Goal: Navigation & Orientation: Find specific page/section

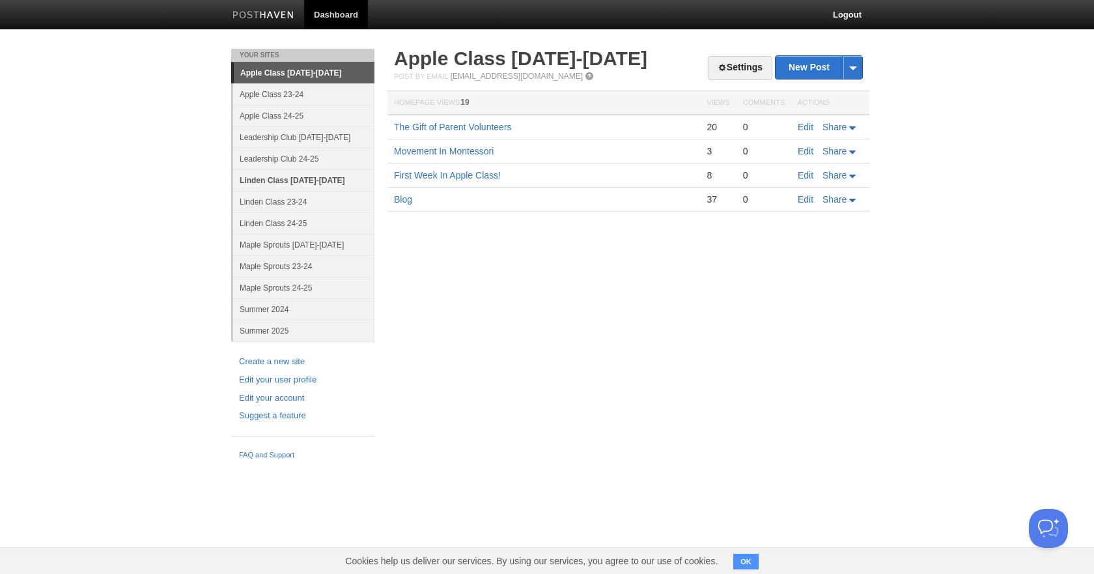
click at [295, 182] on link "Linden Class [DATE]-[DATE]" at bounding box center [303, 179] width 141 height 21
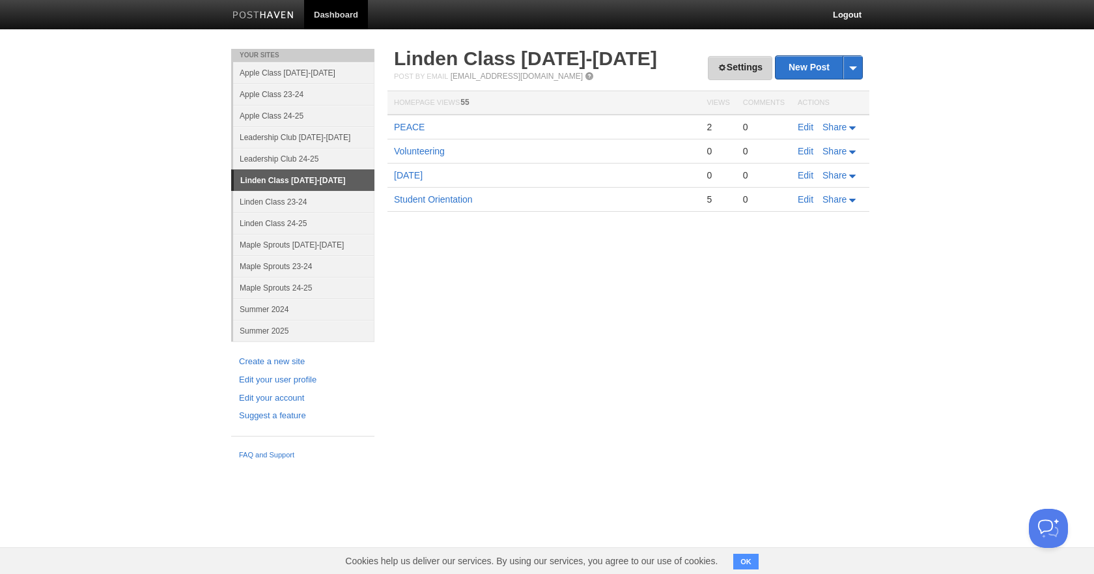
click at [758, 70] on link "Settings" at bounding box center [740, 68] width 64 height 24
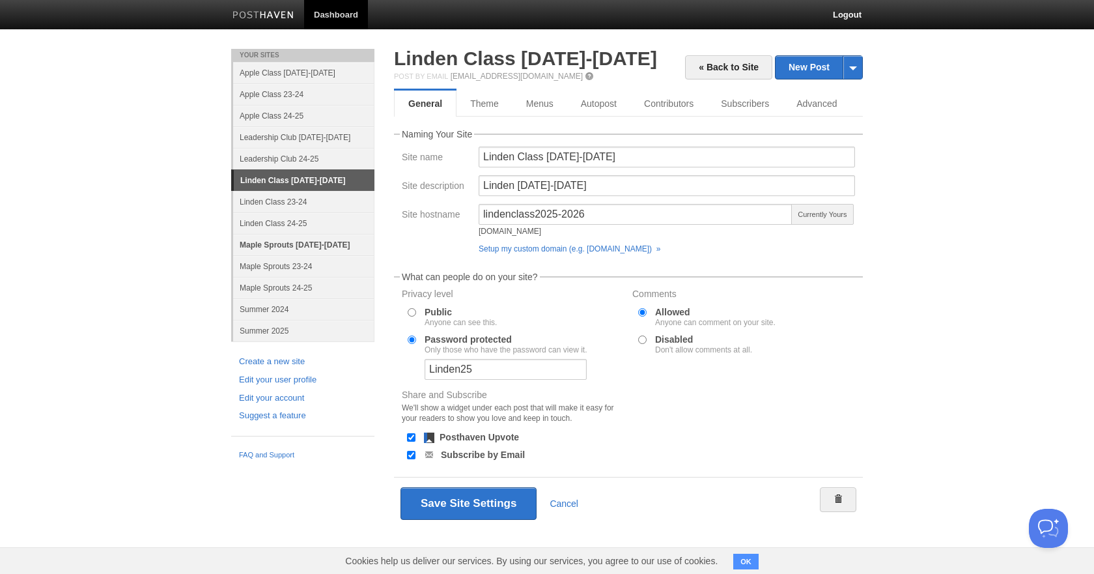
click at [268, 244] on link "Maple Sprouts [DATE]-[DATE]" at bounding box center [303, 244] width 141 height 21
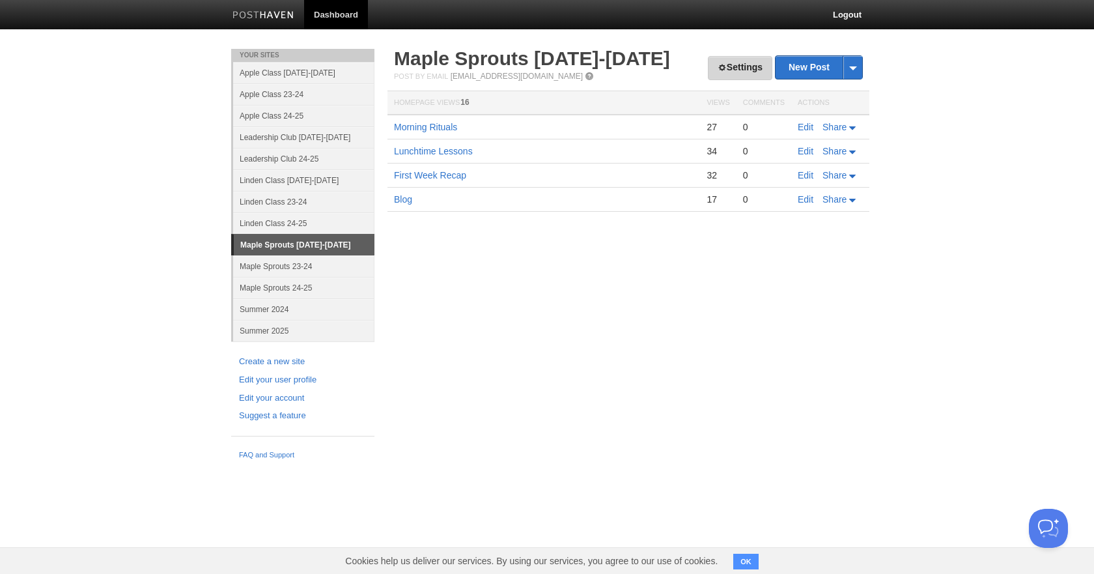
click at [726, 70] on link "Settings" at bounding box center [740, 68] width 64 height 24
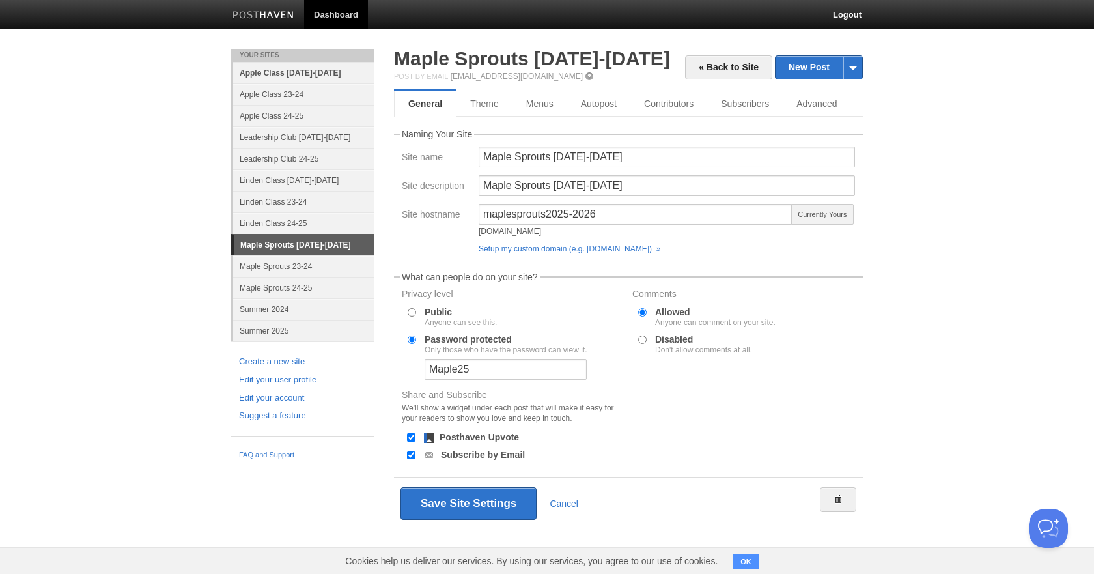
click at [307, 73] on link "Apple Class [DATE]-[DATE]" at bounding box center [303, 72] width 141 height 21
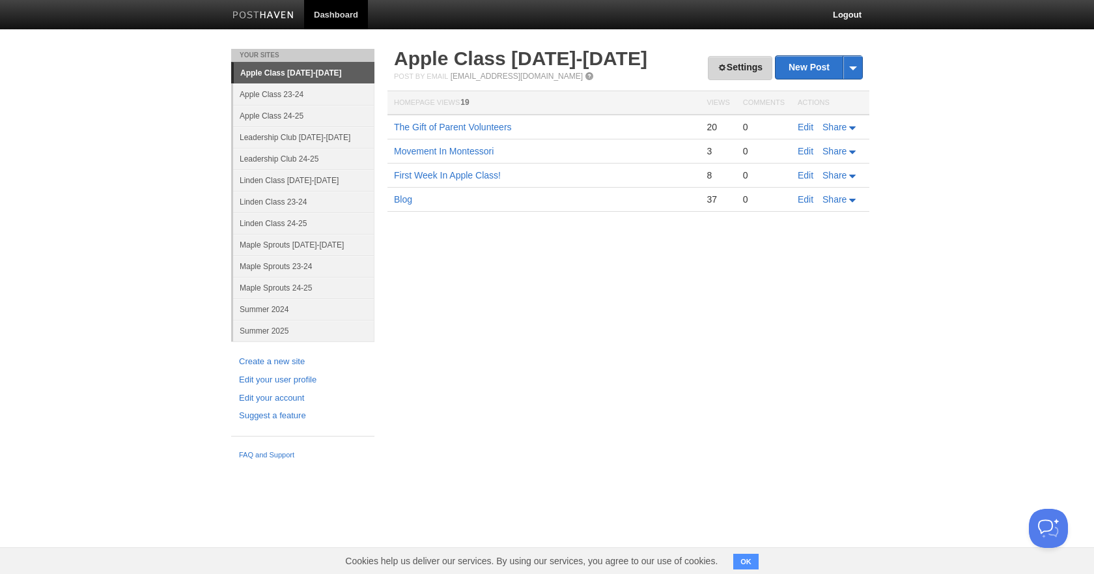
click at [747, 75] on link "Settings" at bounding box center [740, 68] width 64 height 24
